Goal: Information Seeking & Learning: Learn about a topic

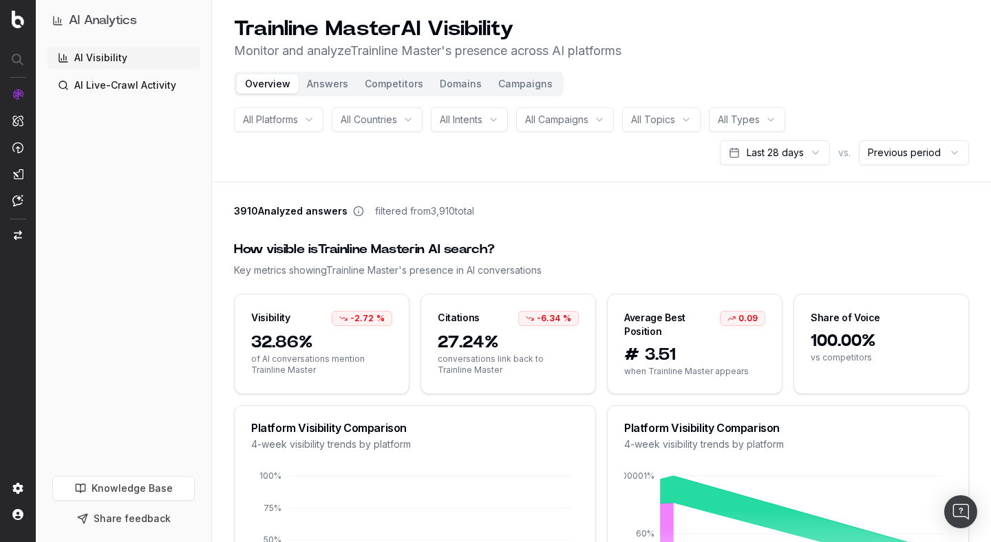
click at [321, 82] on button "Answers" at bounding box center [328, 83] width 58 height 19
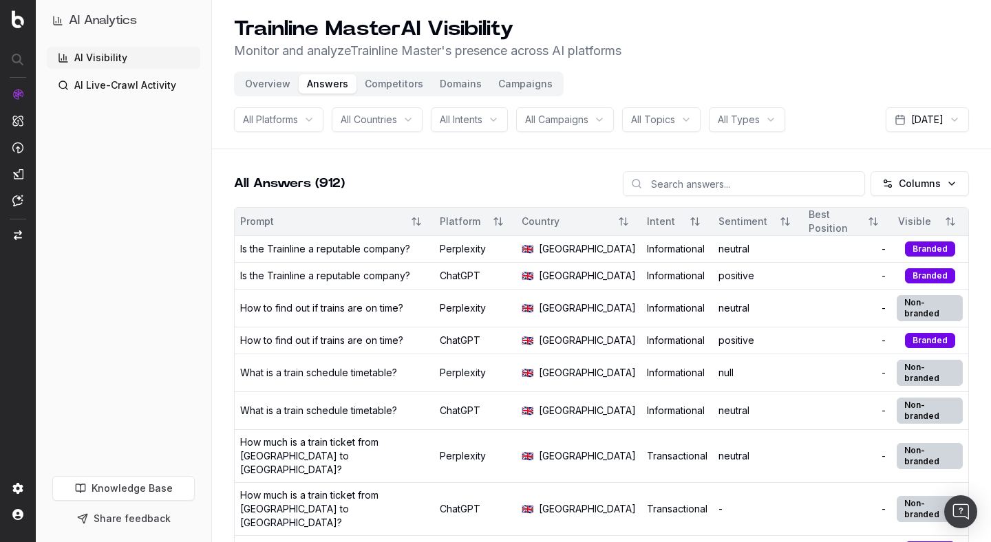
click at [392, 87] on button "Competitors" at bounding box center [394, 83] width 75 height 19
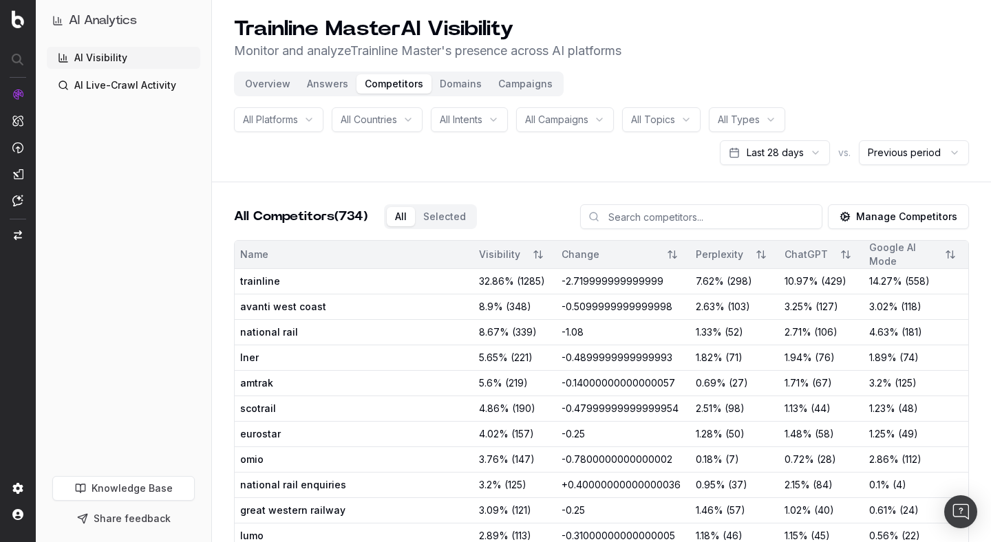
click at [457, 83] on button "Domains" at bounding box center [461, 83] width 59 height 19
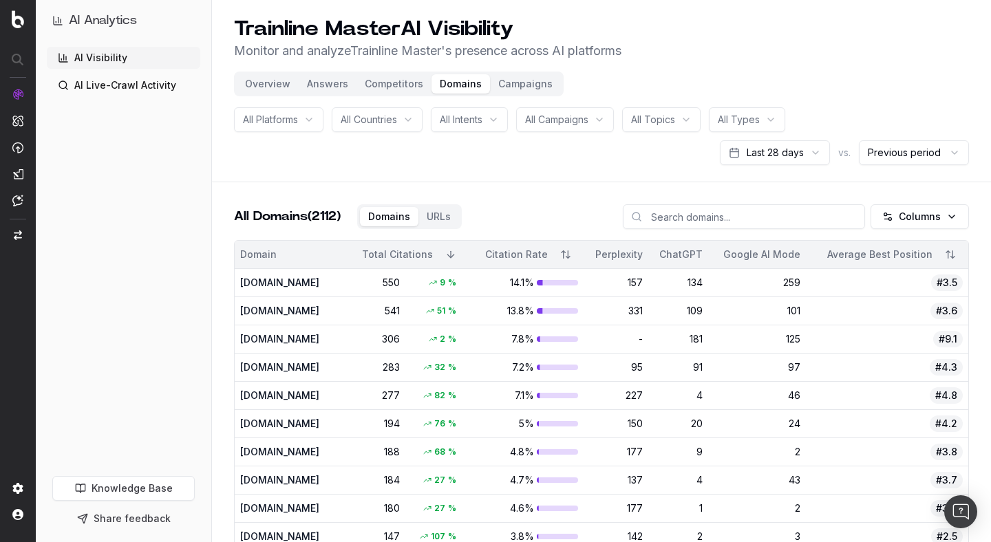
click at [87, 19] on h1 "AI Analytics" at bounding box center [103, 20] width 68 height 19
click at [113, 21] on h1 "AI Analytics" at bounding box center [103, 20] width 68 height 19
click at [19, 199] on img at bounding box center [17, 201] width 11 height 12
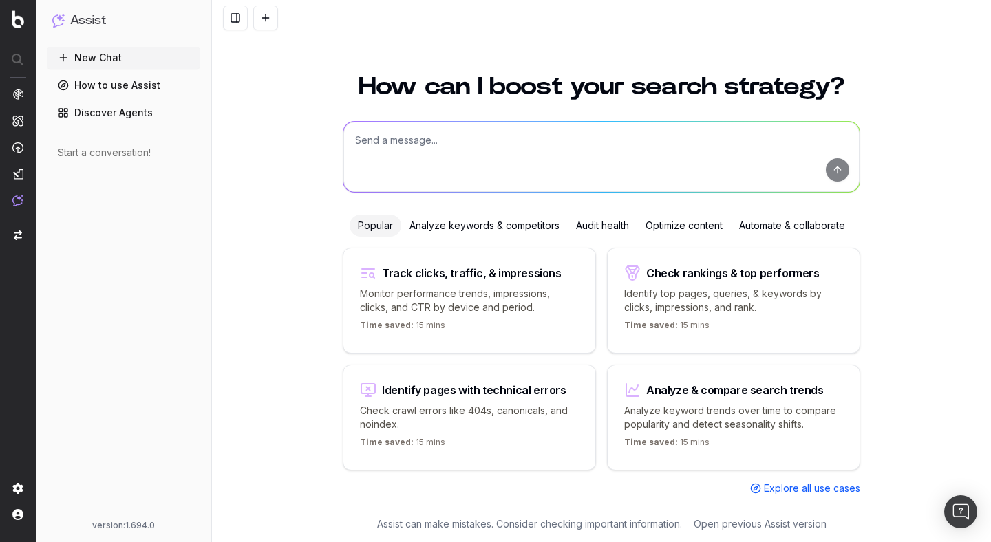
click at [107, 109] on link "Discover Agents" at bounding box center [124, 113] width 154 height 22
